Goal: Information Seeking & Learning: Understand process/instructions

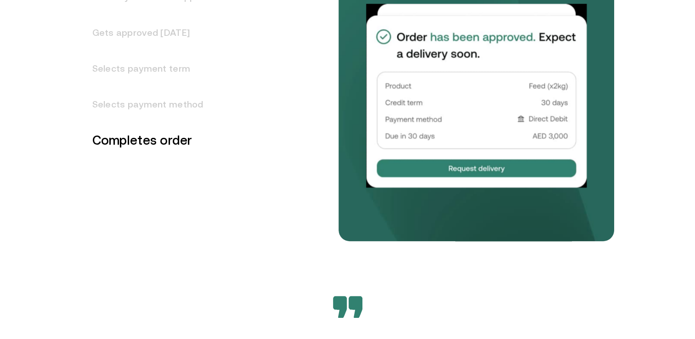
scroll to position [1273, 0]
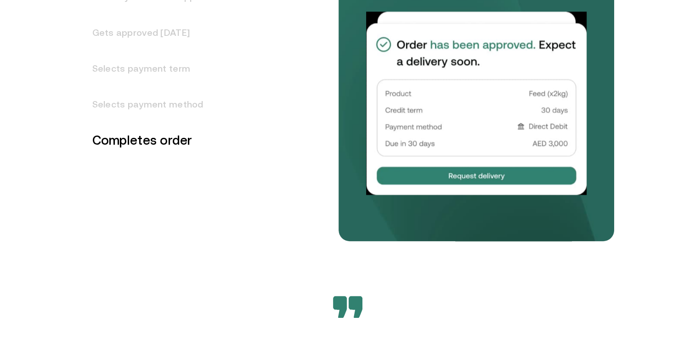
click at [140, 102] on h3 "Selects payment method" at bounding box center [154, 104] width 146 height 36
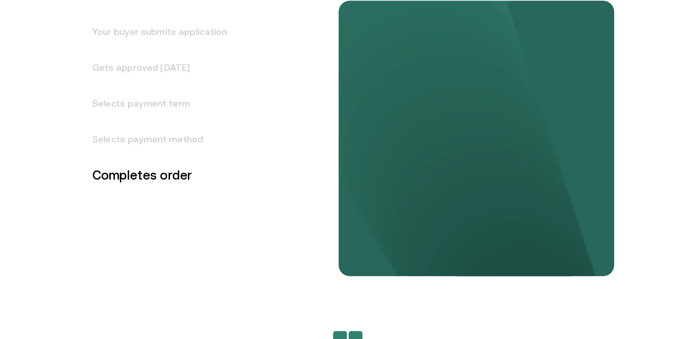
scroll to position [1208, 0]
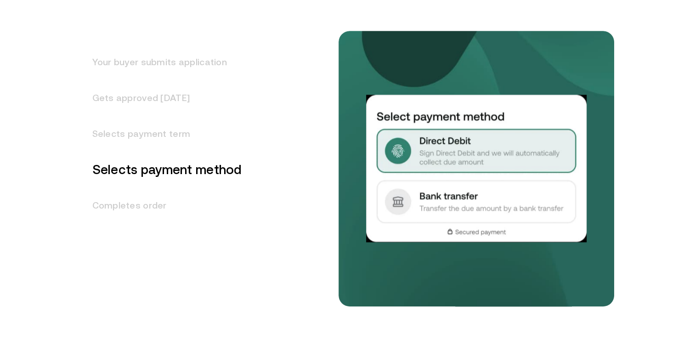
click at [131, 129] on h3 "Selects payment term" at bounding box center [161, 134] width 161 height 36
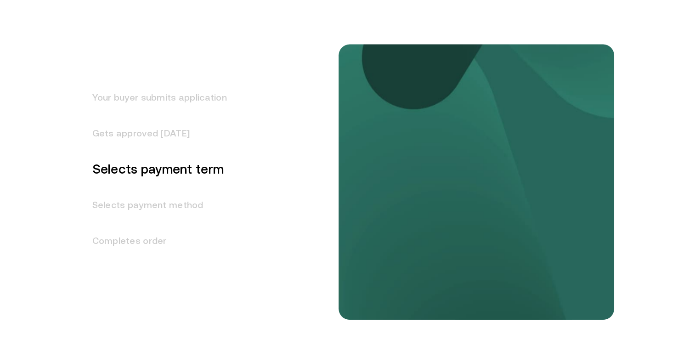
scroll to position [1172, 0]
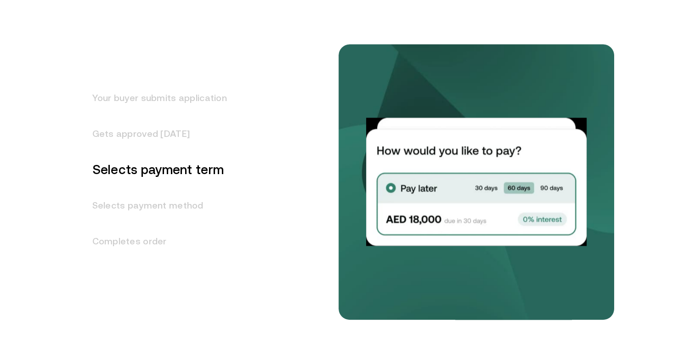
click at [133, 132] on h3 "Gets approved [DATE]" at bounding box center [154, 134] width 146 height 36
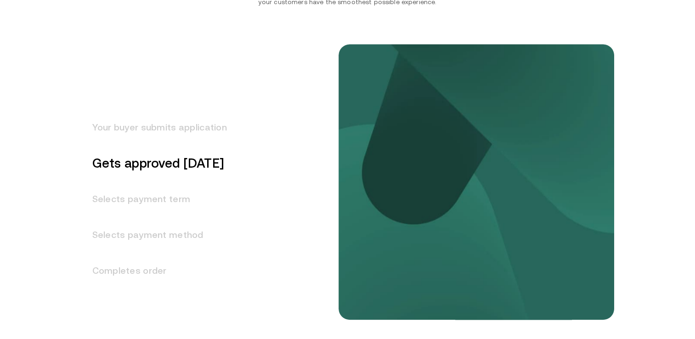
scroll to position [1136, 0]
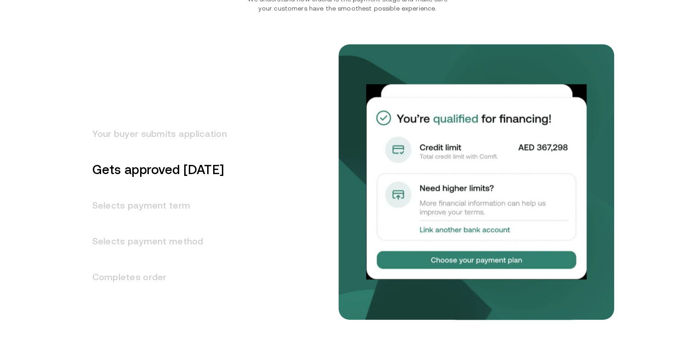
click at [164, 130] on h3 "Your buyer submits application" at bounding box center [154, 134] width 146 height 36
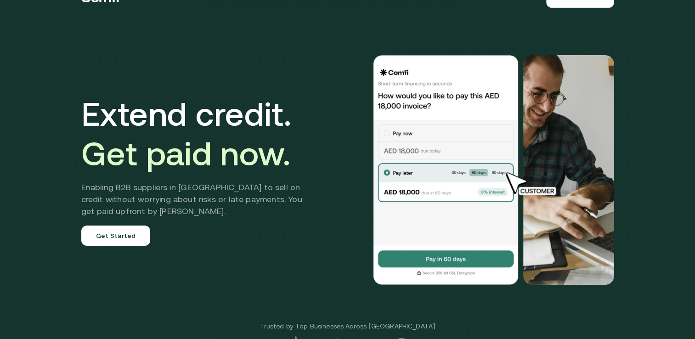
scroll to position [0, 0]
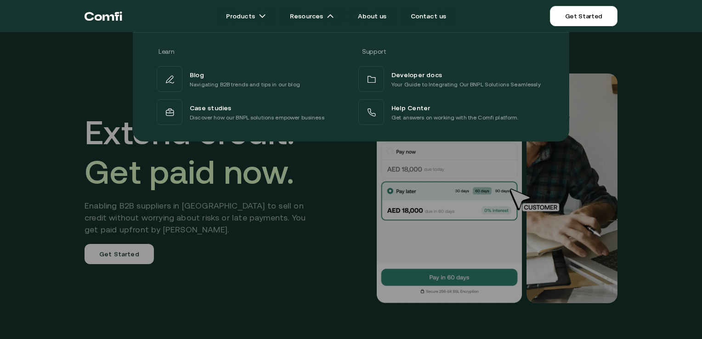
click at [55, 164] on div at bounding box center [351, 201] width 702 height 339
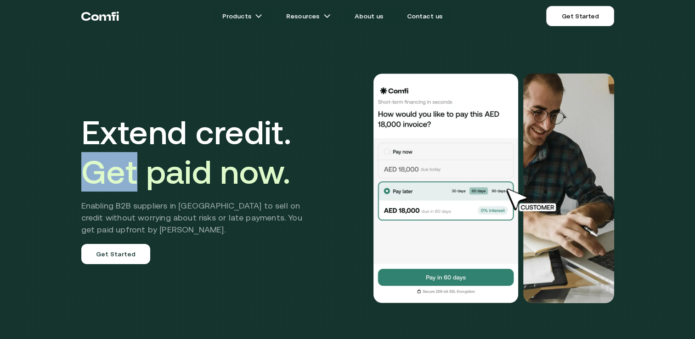
click at [55, 164] on div "Extend credit. Get paid now. Enabling B2B suppliers in [GEOGRAPHIC_DATA] to sel…" at bounding box center [347, 194] width 695 height 389
click at [298, 180] on h1 "Extend credit. Get paid now." at bounding box center [198, 152] width 235 height 79
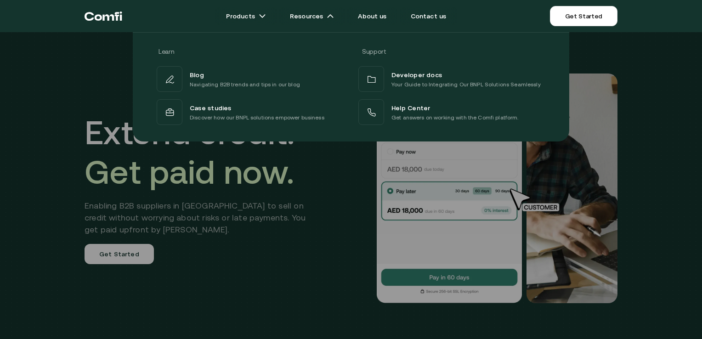
click at [233, 289] on div at bounding box center [351, 201] width 702 height 339
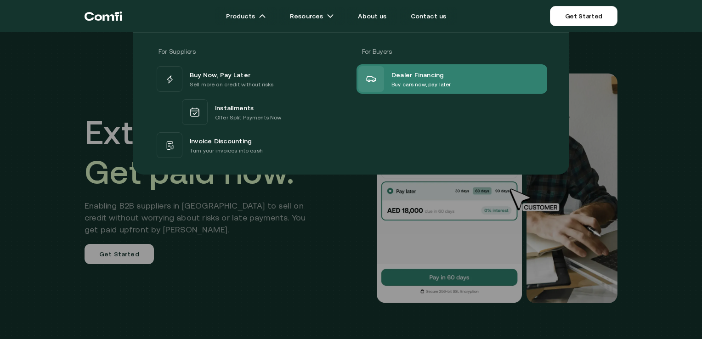
click at [388, 83] on div "Dealer Financing Buy cars now, pay later" at bounding box center [404, 79] width 92 height 26
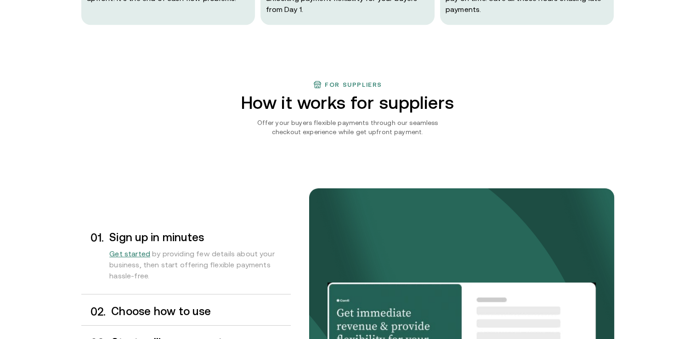
scroll to position [647, 0]
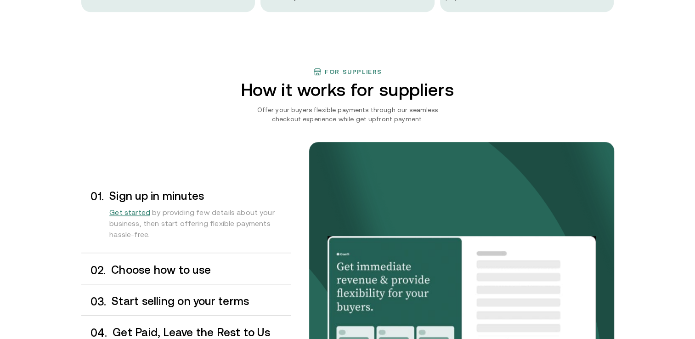
drag, startPoint x: 247, startPoint y: 87, endPoint x: 534, endPoint y: 69, distance: 287.6
click at [534, 69] on div "For suppliers How it works for suppliers Offer your buyers flexible payments th…" at bounding box center [347, 256] width 551 height 379
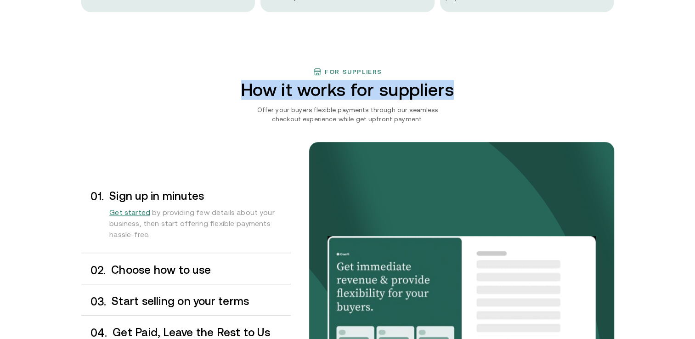
drag, startPoint x: 456, startPoint y: 93, endPoint x: 245, endPoint y: 84, distance: 211.0
click at [245, 84] on h2 "How it works for suppliers" at bounding box center [348, 90] width 268 height 20
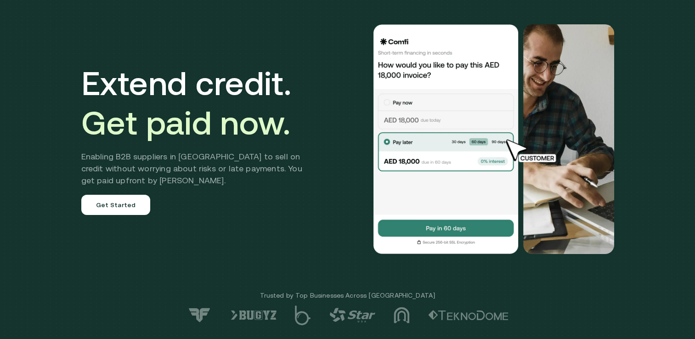
scroll to position [0, 0]
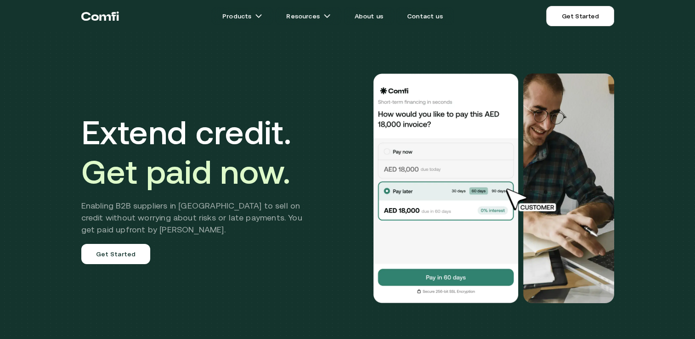
drag, startPoint x: 245, startPoint y: 84, endPoint x: 328, endPoint y: 126, distance: 93.5
click at [328, 126] on div "Extend credit. Get paid now. Enabling B2B suppliers in [GEOGRAPHIC_DATA] to sel…" at bounding box center [347, 188] width 551 height 303
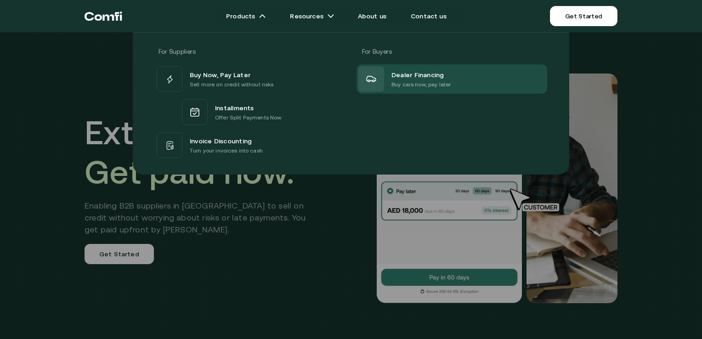
click at [299, 282] on div at bounding box center [351, 201] width 702 height 339
click at [309, 297] on div at bounding box center [351, 201] width 702 height 339
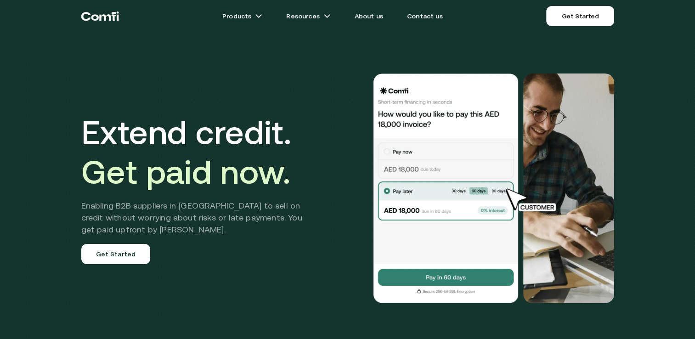
click at [409, 156] on img at bounding box center [445, 188] width 147 height 230
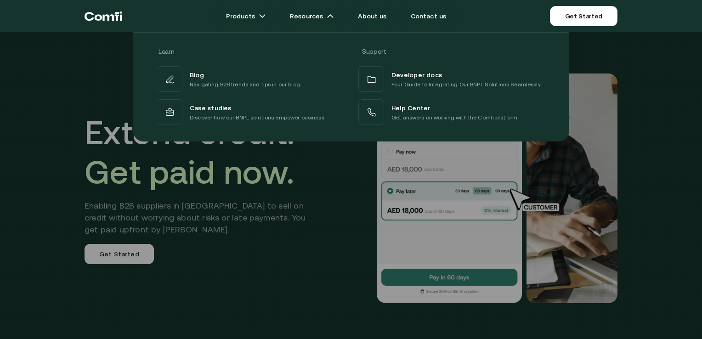
click at [48, 91] on div "Learn Support Blog Navigating B2B trends and tips in our blog Developer docs Yo…" at bounding box center [351, 83] width 702 height 116
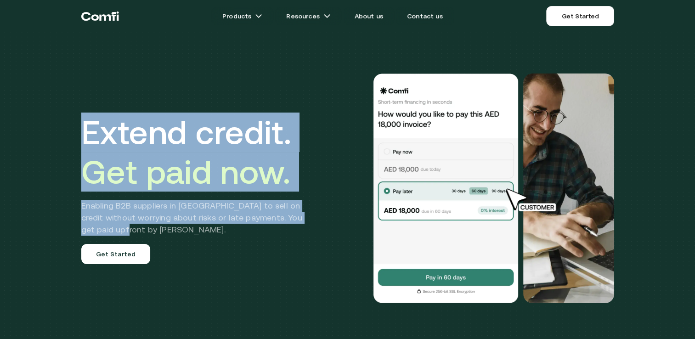
drag, startPoint x: 107, startPoint y: 230, endPoint x: 79, endPoint y: 132, distance: 101.2
click at [79, 132] on div "Extend credit. Get paid now. Enabling B2B suppliers in [GEOGRAPHIC_DATA] to sel…" at bounding box center [347, 188] width 551 height 303
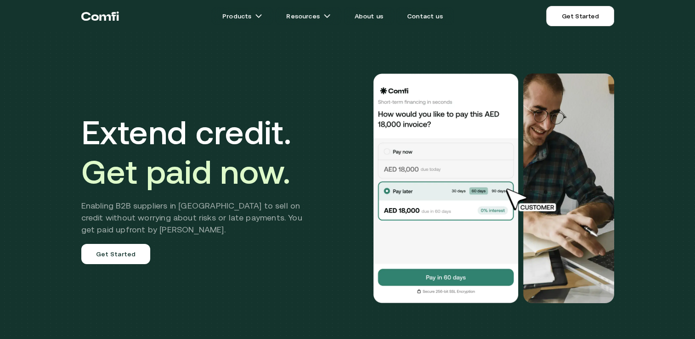
click at [220, 238] on div "Extend credit. Get paid now. Enabling B2B suppliers in [GEOGRAPHIC_DATA] to sel…" at bounding box center [198, 189] width 235 height 152
